Goal: Check status: Check status

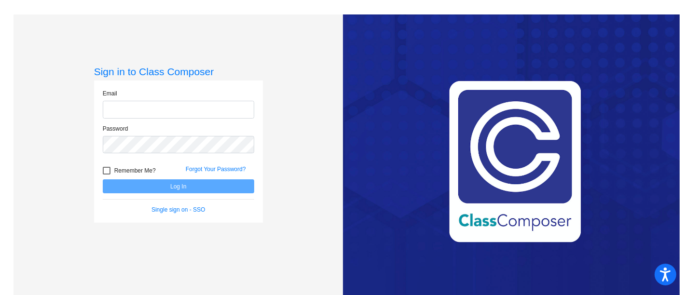
type input "[EMAIL_ADDRESS][DOMAIN_NAME]"
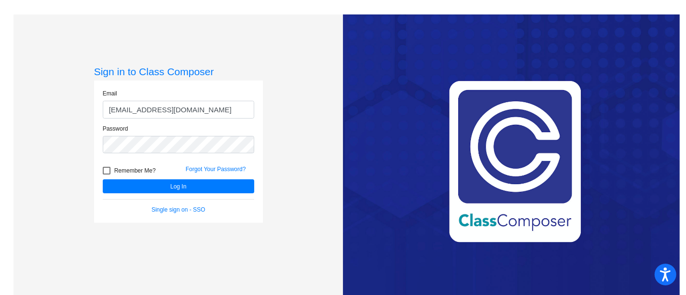
click at [253, 178] on div "Forgot Your Password?" at bounding box center [220, 172] width 83 height 14
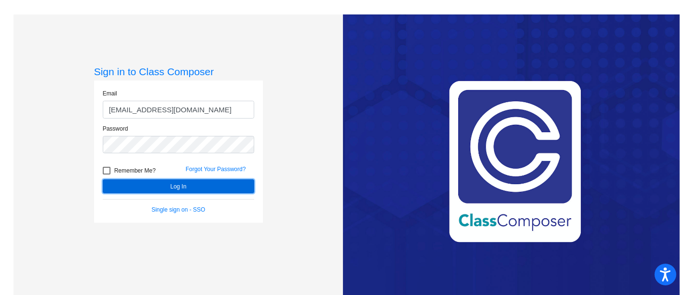
click at [231, 189] on button "Log In" at bounding box center [179, 187] width 152 height 14
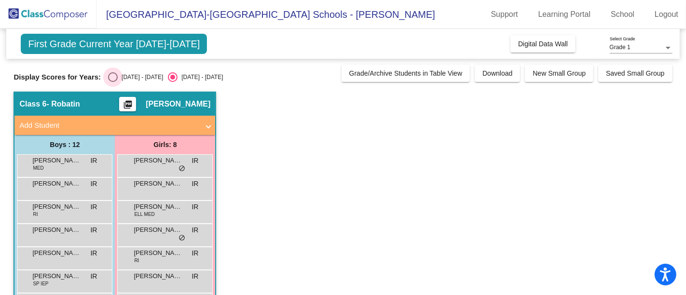
click at [111, 75] on div "Select an option" at bounding box center [113, 77] width 10 height 10
click at [112, 82] on input "[DATE] - [DATE]" at bounding box center [112, 82] width 0 height 0
radio input "true"
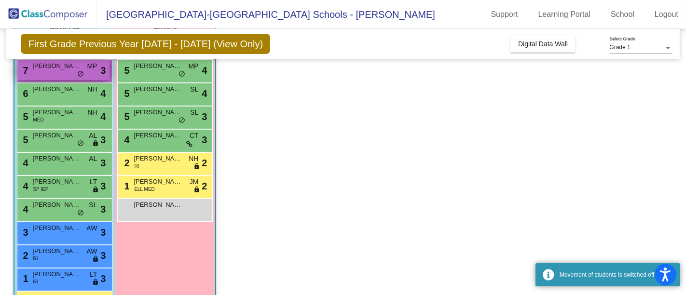
scroll to position [118, 0]
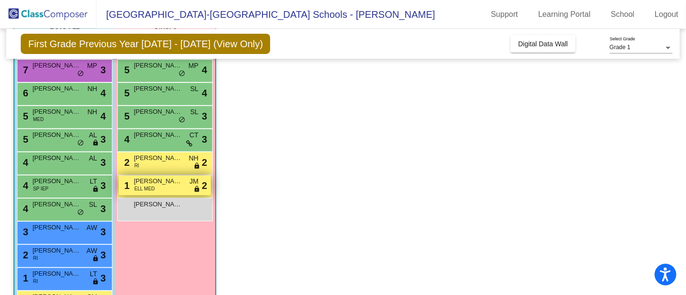
click at [161, 176] on div "1 [PERSON_NAME] ELL MED JM lock do_not_disturb_alt 2" at bounding box center [165, 186] width 92 height 20
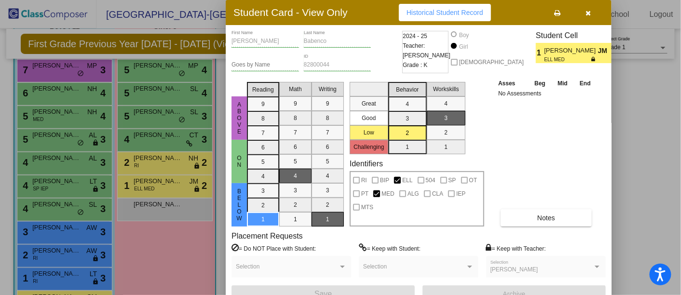
click at [589, 15] on icon "button" at bounding box center [588, 13] width 5 height 7
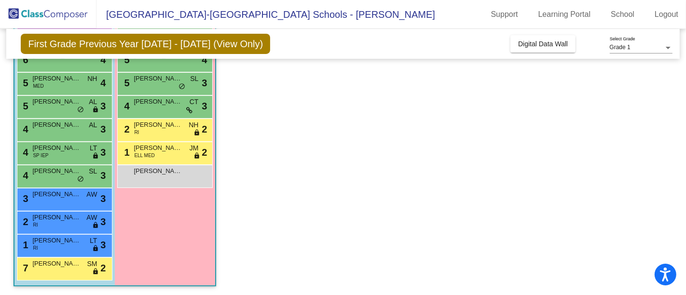
scroll to position [0, 0]
